Goal: Transaction & Acquisition: Purchase product/service

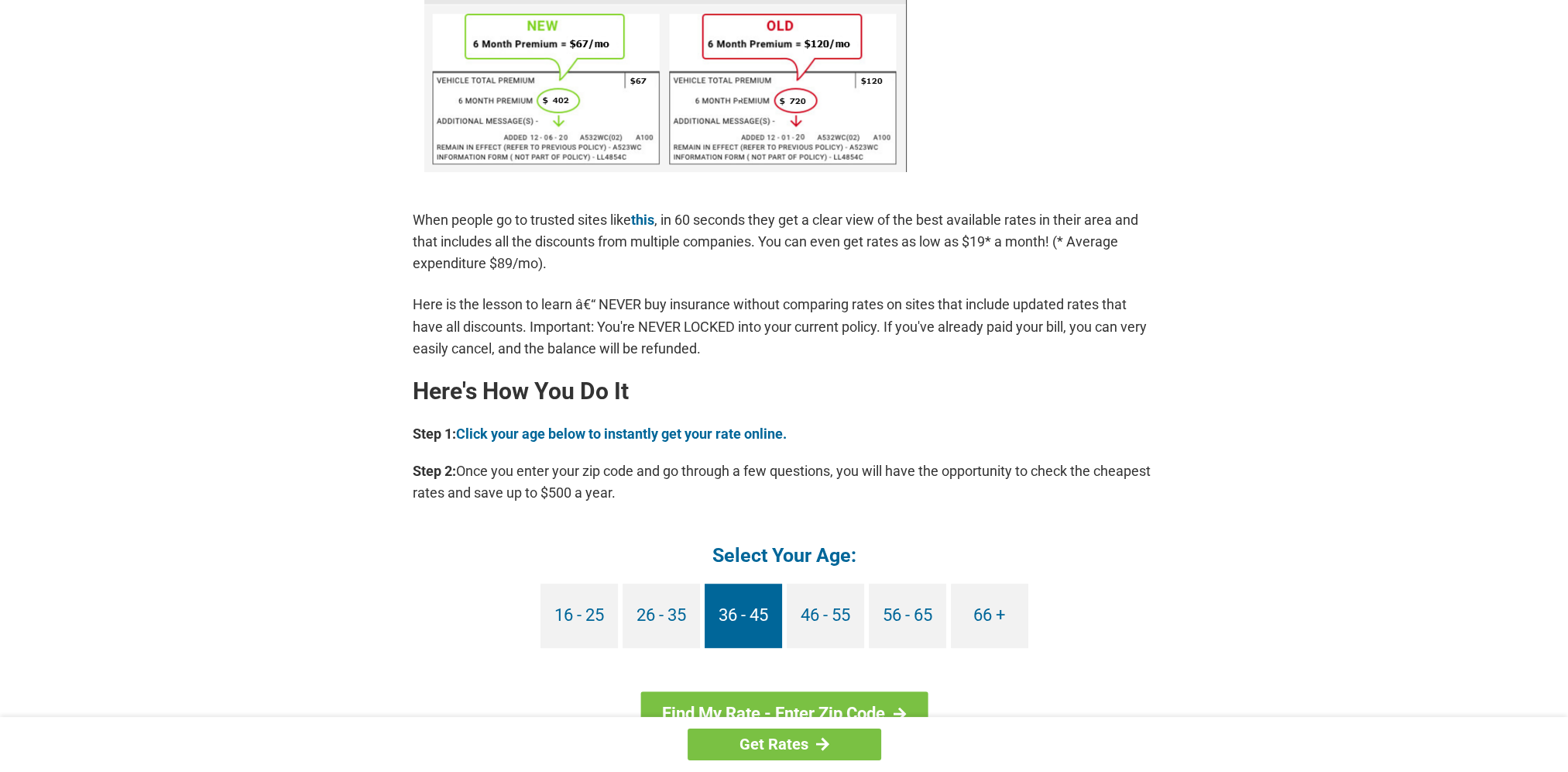
scroll to position [1085, 0]
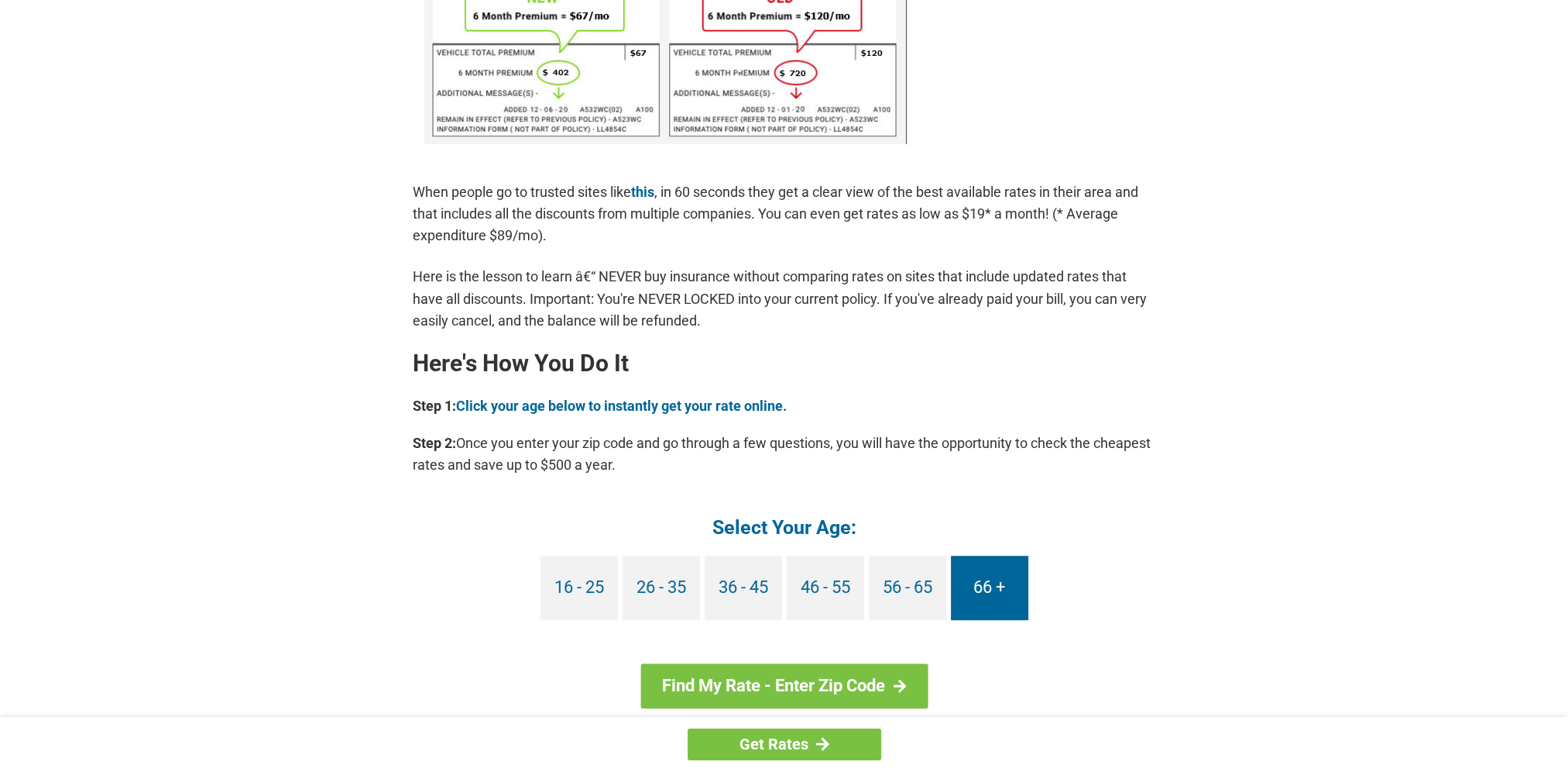
click at [980, 587] on link "66 +" at bounding box center [990, 588] width 78 height 65
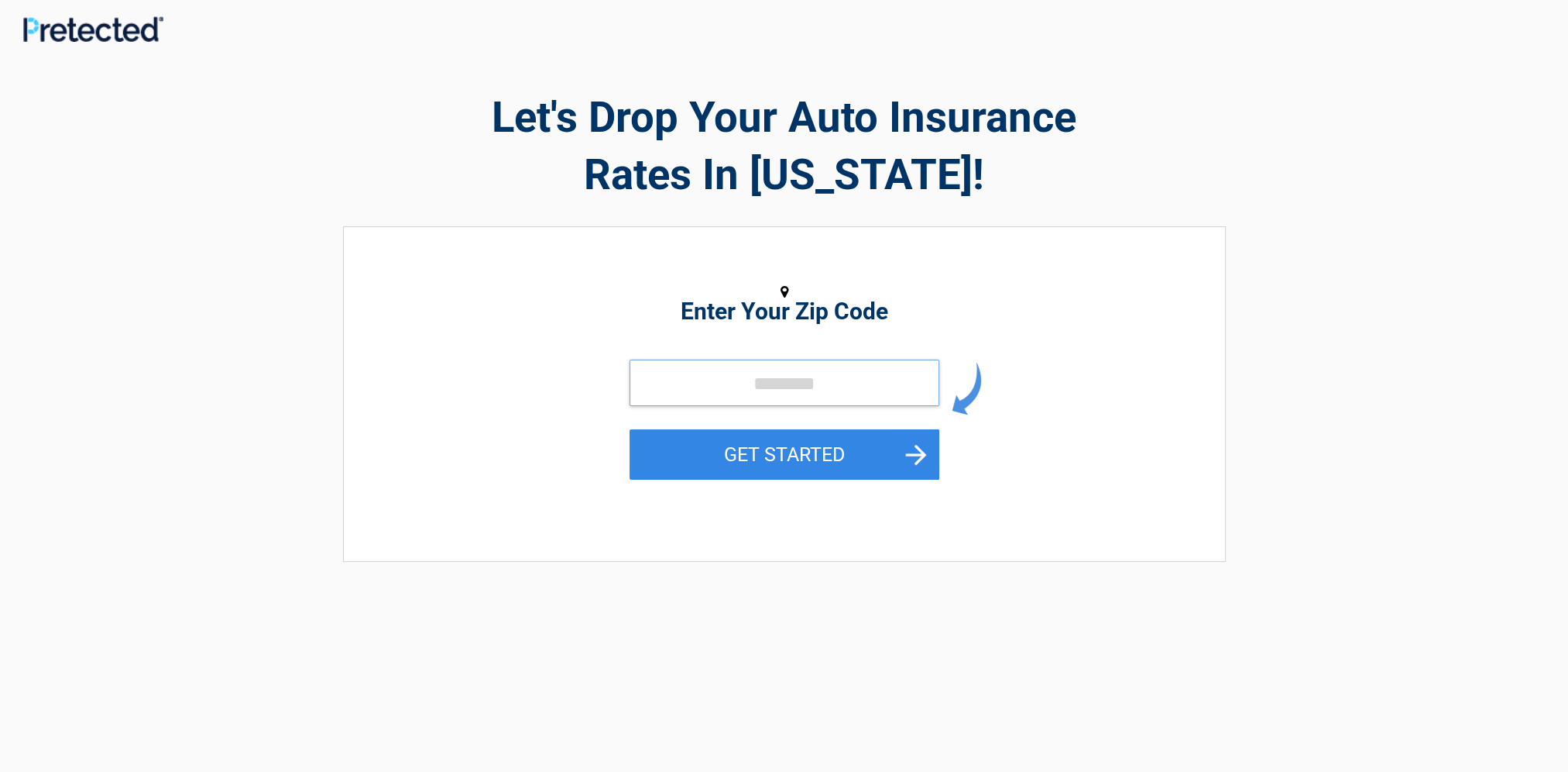
click at [786, 393] on input "tel" at bounding box center [784, 383] width 310 height 47
type input "*****"
click at [917, 461] on button "GET STARTED" at bounding box center [784, 454] width 310 height 51
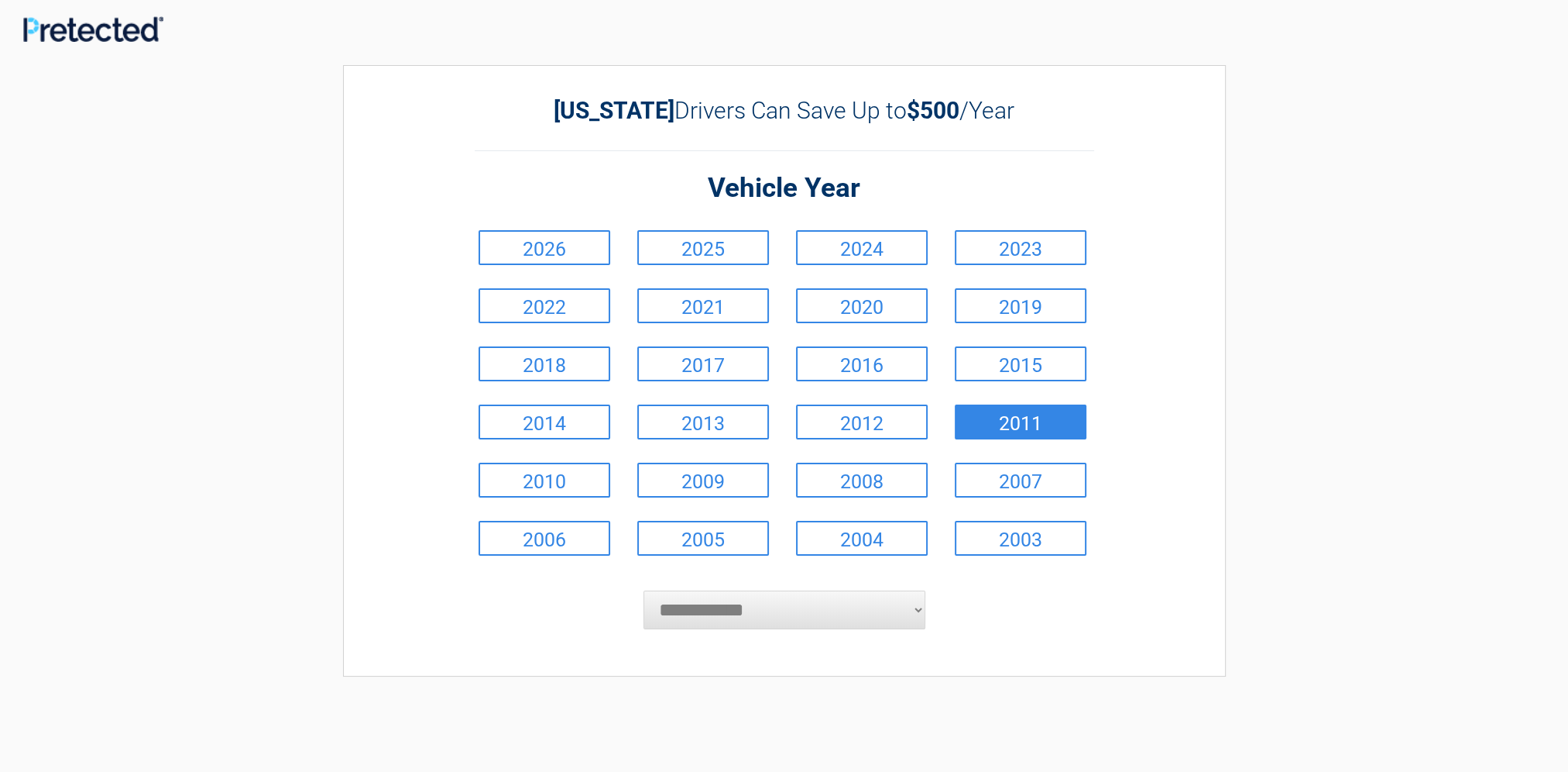
click at [1037, 425] on link "2011" at bounding box center [1020, 422] width 131 height 35
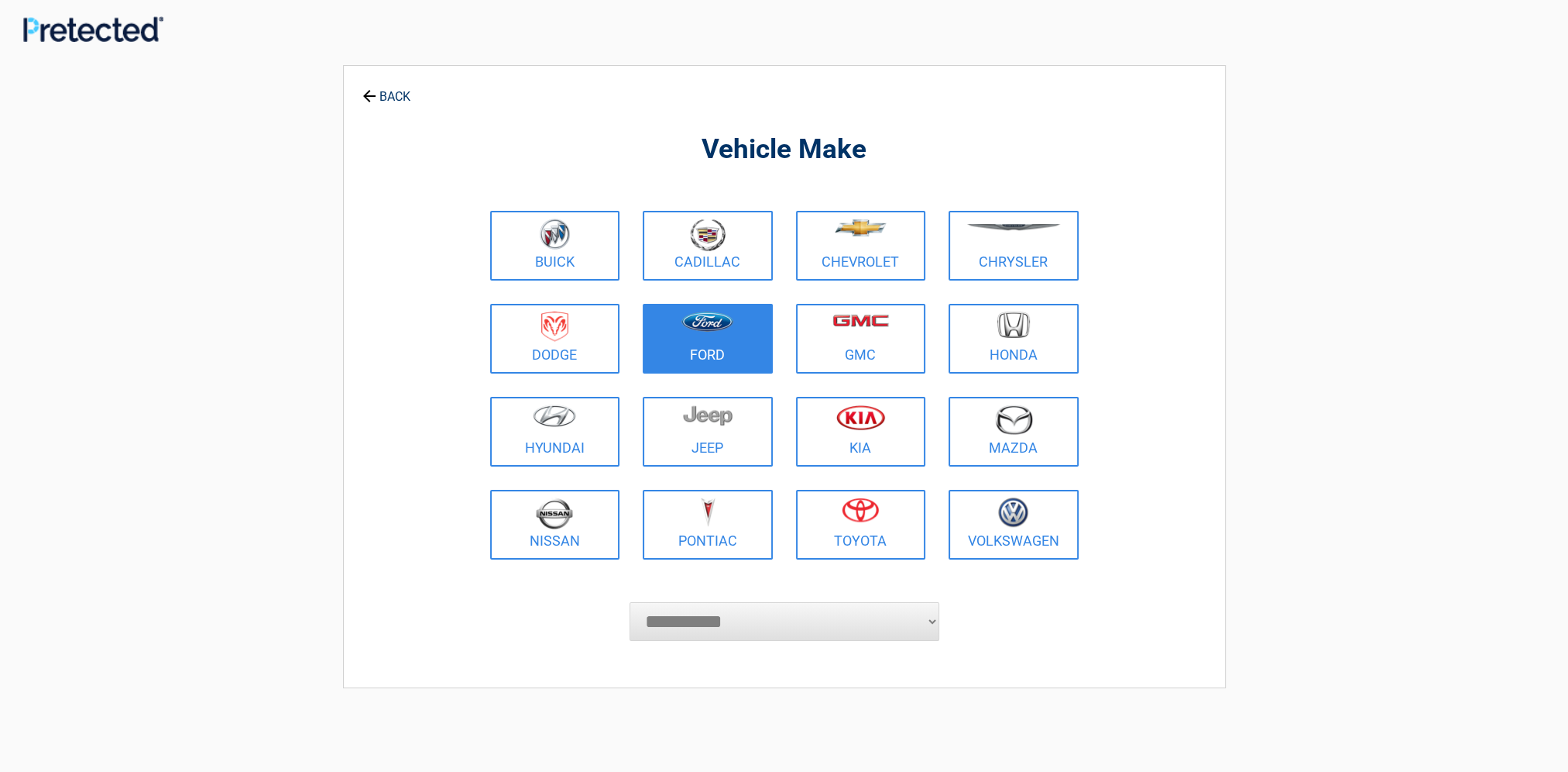
click at [712, 346] on link "Ford" at bounding box center [707, 339] width 130 height 70
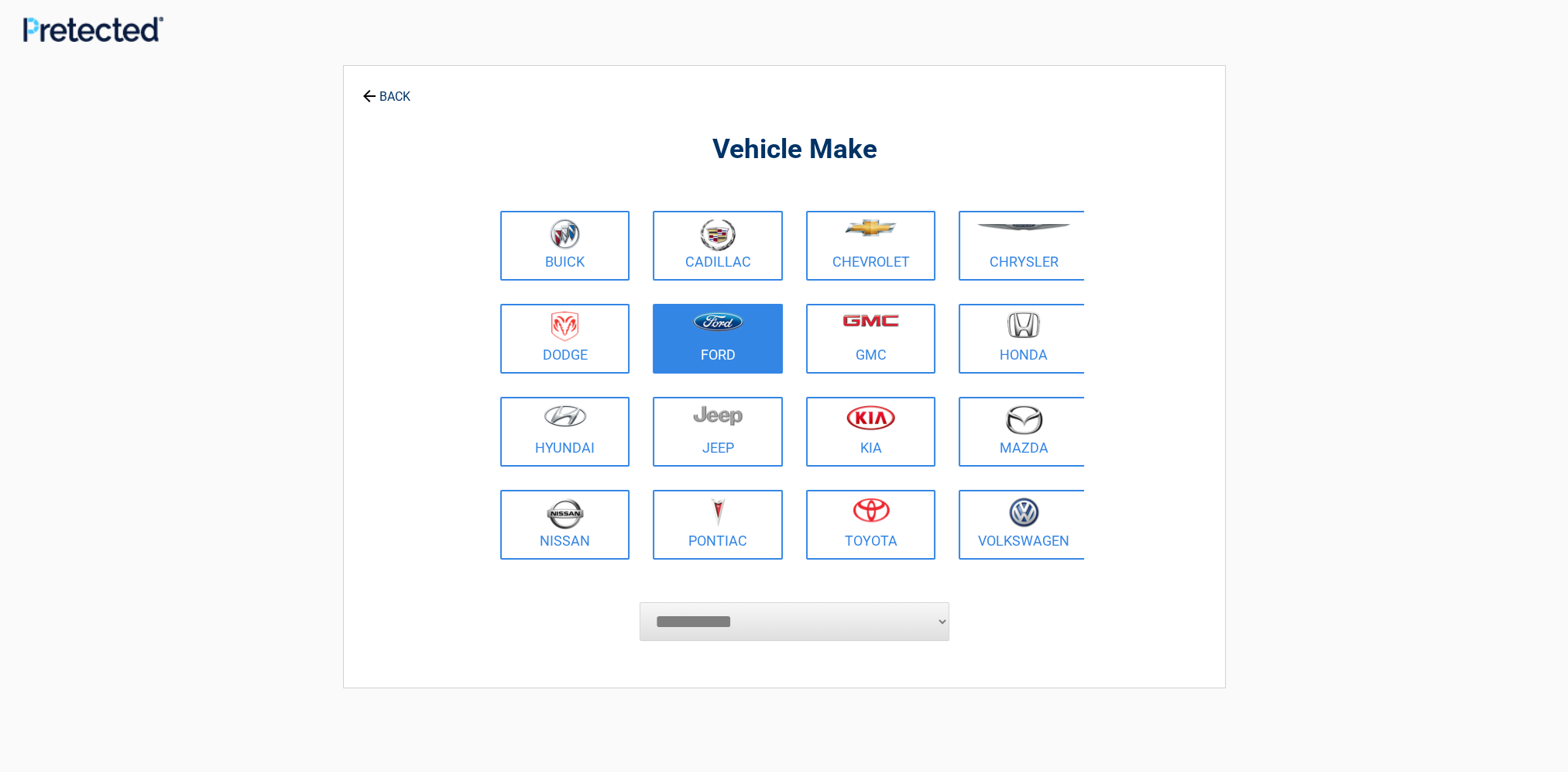
click at [712, 346] on ul "Buick Cadillac Chevrolet Chrysler Dodge Ford GMC Honda Hyundai Jeep Kia Mazda N…" at bounding box center [794, 385] width 612 height 372
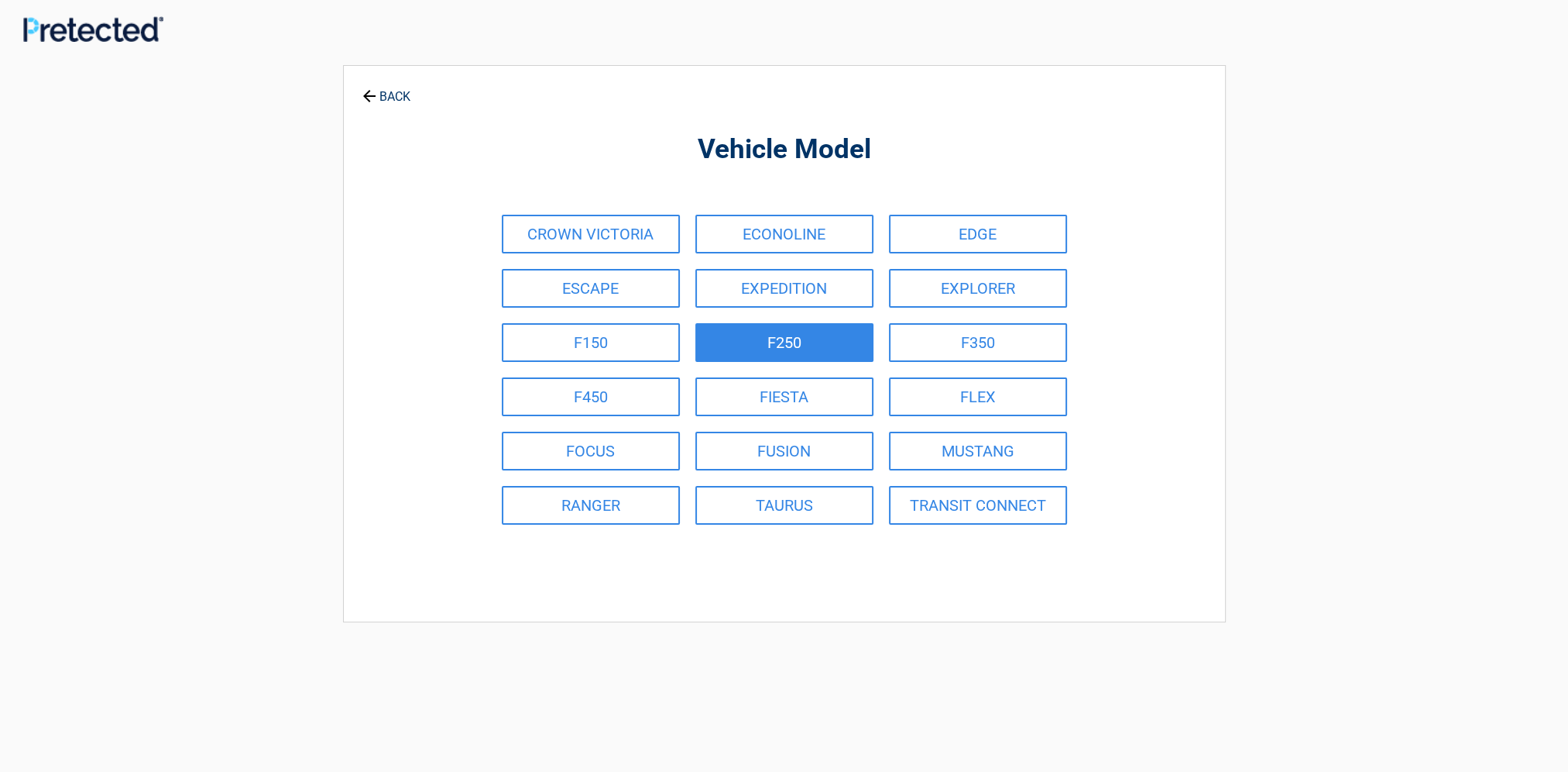
click at [797, 356] on link "F250" at bounding box center [784, 342] width 178 height 39
click at [797, 356] on div "CROWN VICTORIA ECONOLINE EDGE ESCAPE EXPEDITION EXPLORER F150 F250 F350 F450 FI…" at bounding box center [784, 370] width 581 height 325
